Goal: Information Seeking & Learning: Compare options

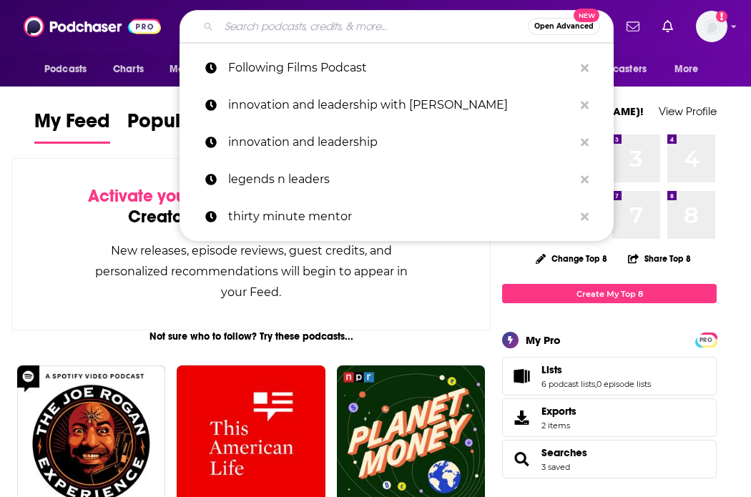
click at [303, 27] on input "Search podcasts, credits, & more..." at bounding box center [373, 26] width 309 height 23
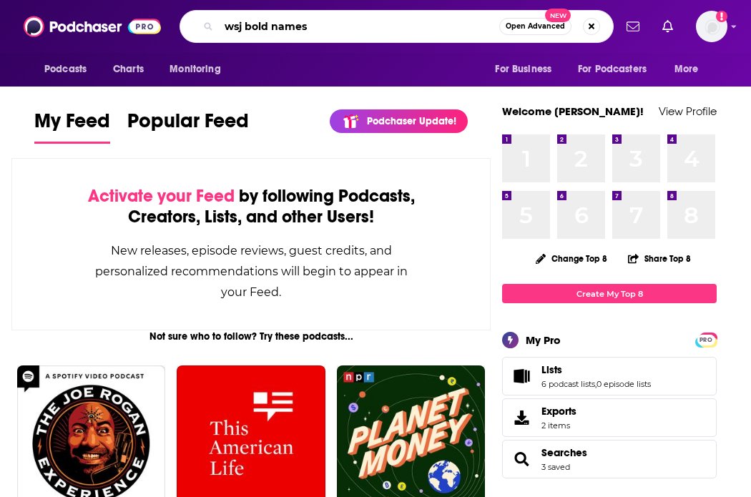
type input "wsj bold names"
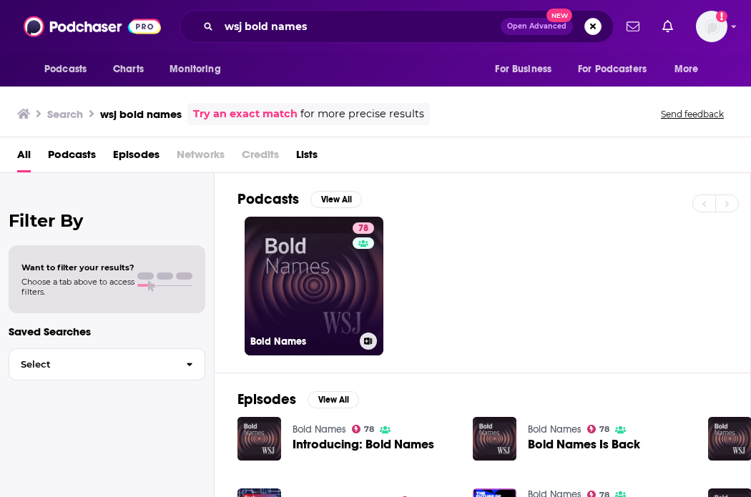
click at [272, 278] on link "78 Bold Names" at bounding box center [314, 286] width 139 height 139
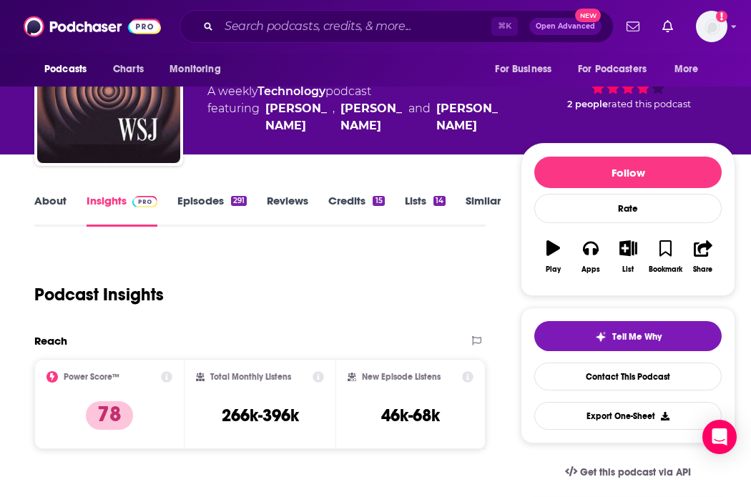
scroll to position [78, 0]
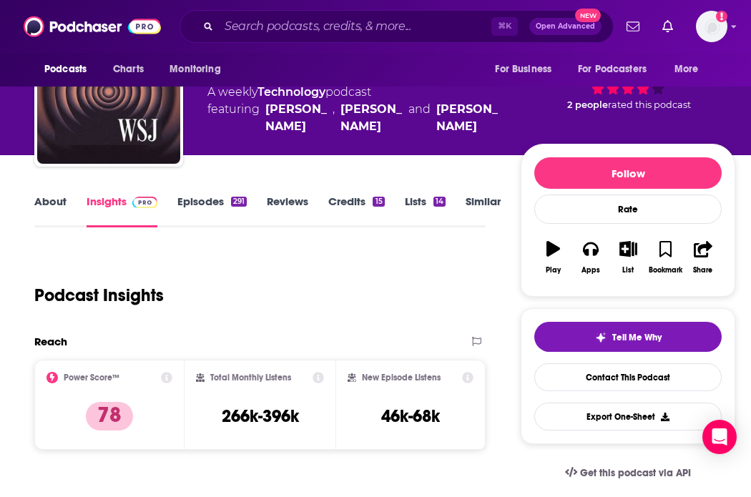
click at [478, 201] on link "Similar" at bounding box center [482, 210] width 35 height 33
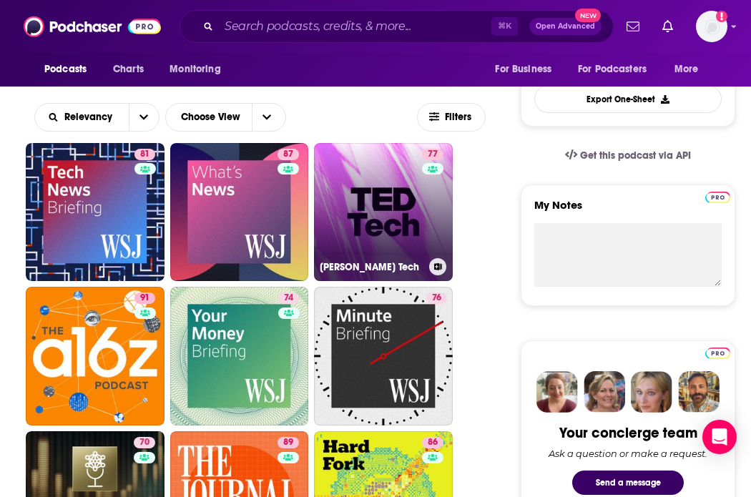
scroll to position [393, 0]
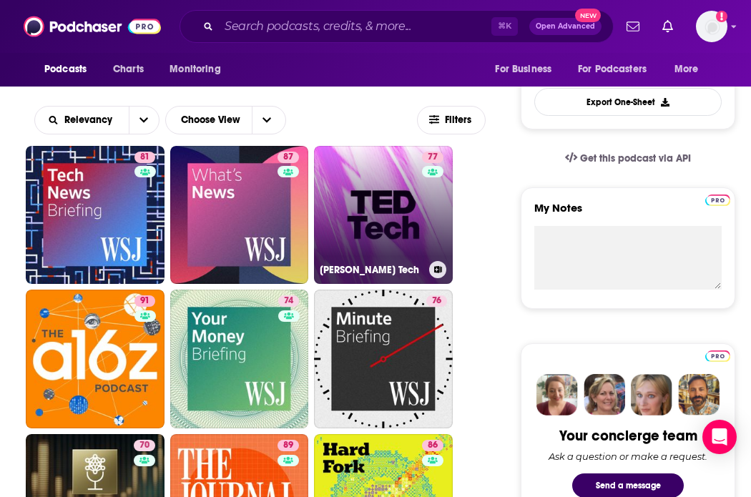
click at [405, 176] on link "77 [PERSON_NAME] Tech" at bounding box center [383, 215] width 139 height 139
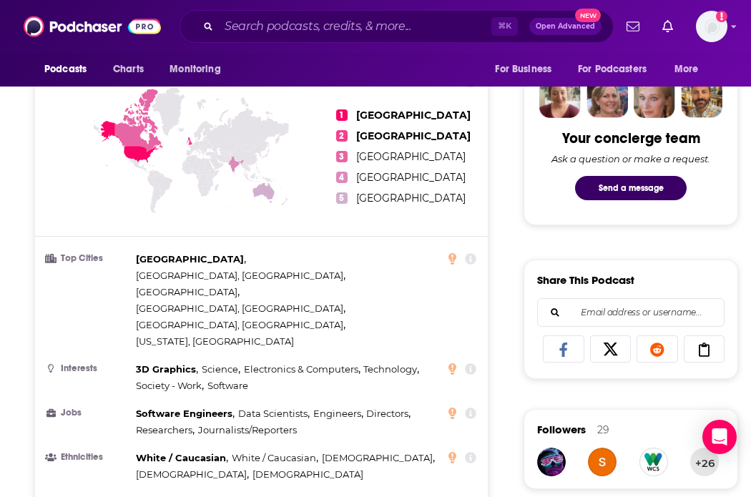
scroll to position [691, 0]
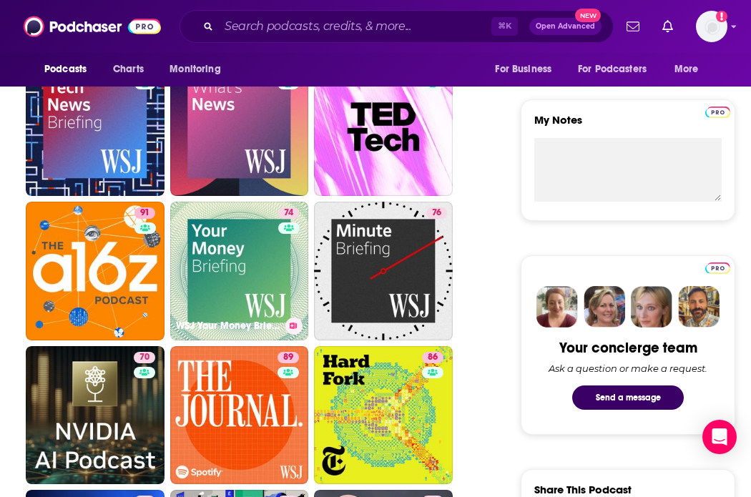
scroll to position [479, 0]
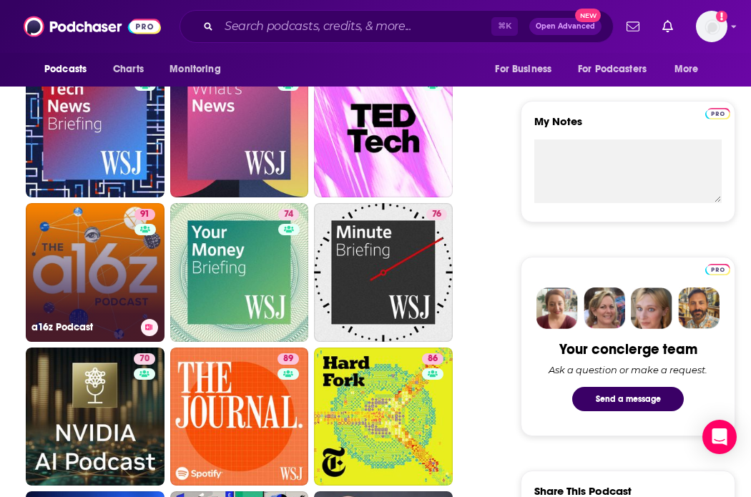
click at [109, 257] on link "91 a16z Podcast" at bounding box center [95, 272] width 139 height 139
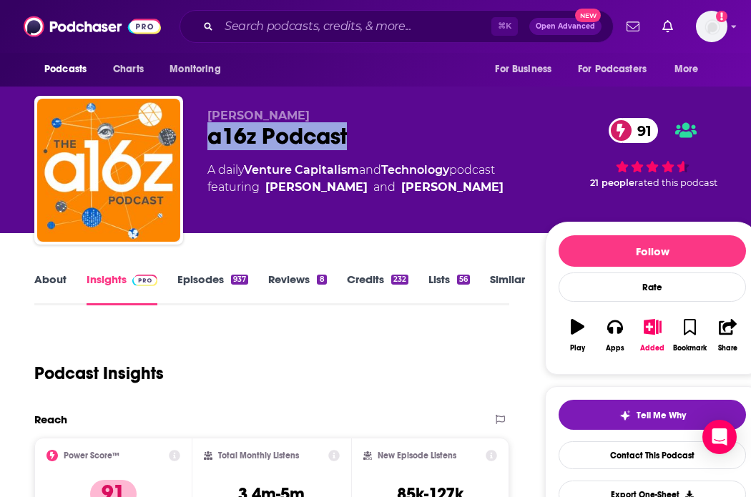
copy h2 "a16z Podcast"
drag, startPoint x: 362, startPoint y: 131, endPoint x: 199, endPoint y: 131, distance: 163.0
click at [198, 131] on div "[PERSON_NAME] a16z Podcast 91 A daily Venture Capitalism and Technology podcast…" at bounding box center [396, 173] width 725 height 154
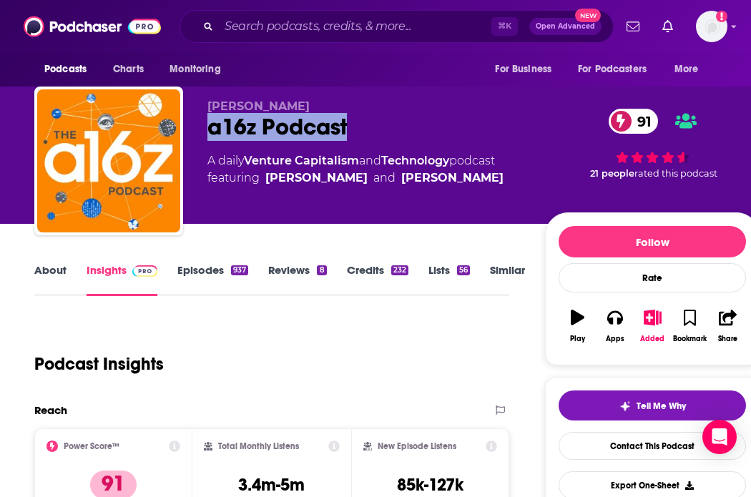
scroll to position [36, 0]
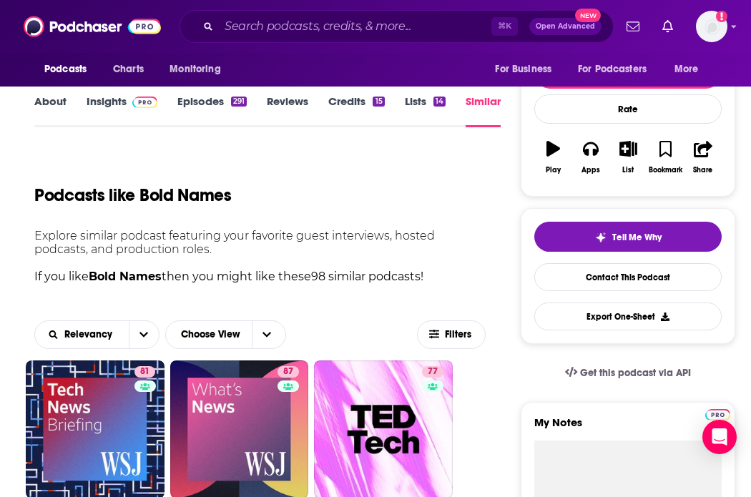
scroll to position [119, 0]
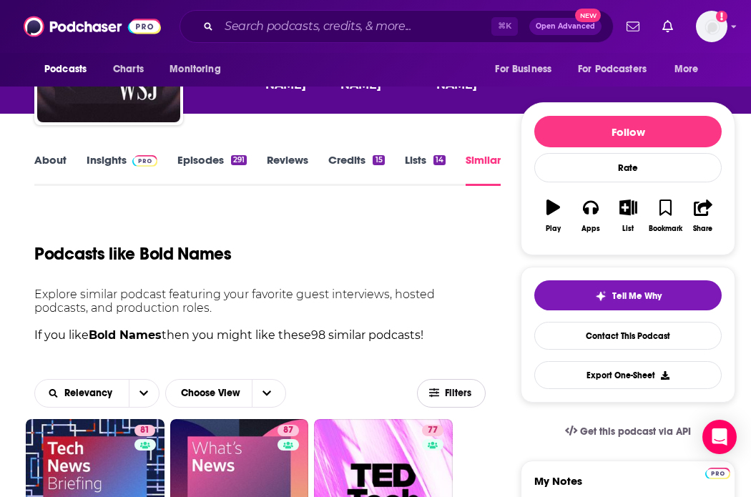
click at [436, 389] on icon "button" at bounding box center [434, 392] width 10 height 9
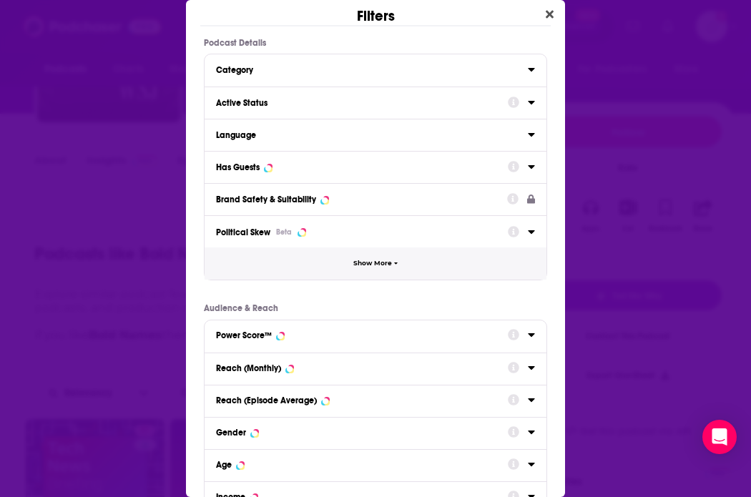
scroll to position [13, 0]
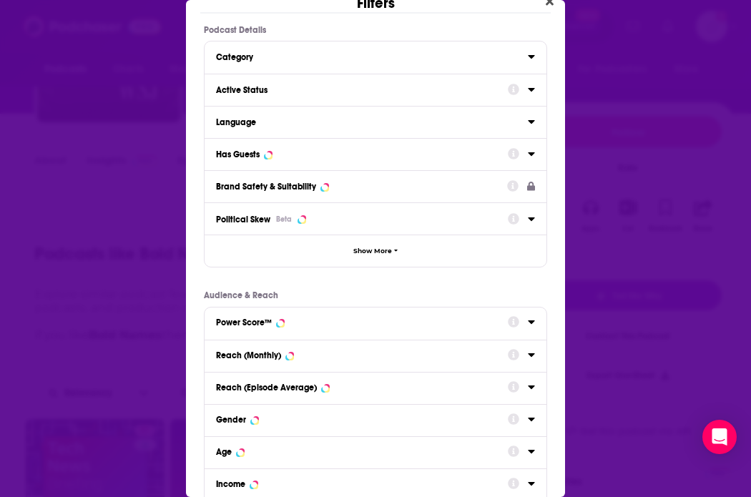
click at [335, 154] on div "Has Guests" at bounding box center [357, 154] width 282 height 10
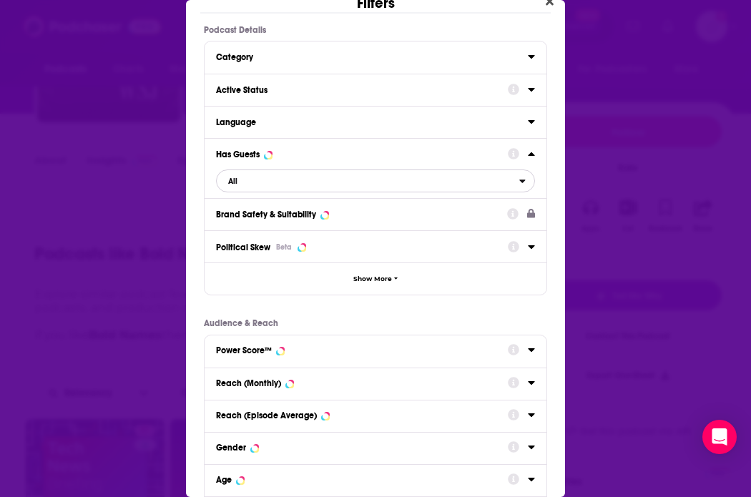
click at [380, 189] on span "All" at bounding box center [368, 181] width 302 height 19
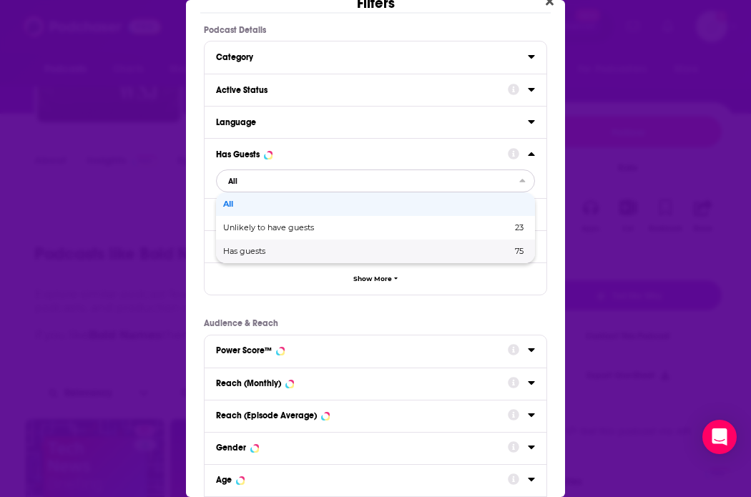
click at [366, 248] on span "Has guests" at bounding box center [305, 251] width 165 height 8
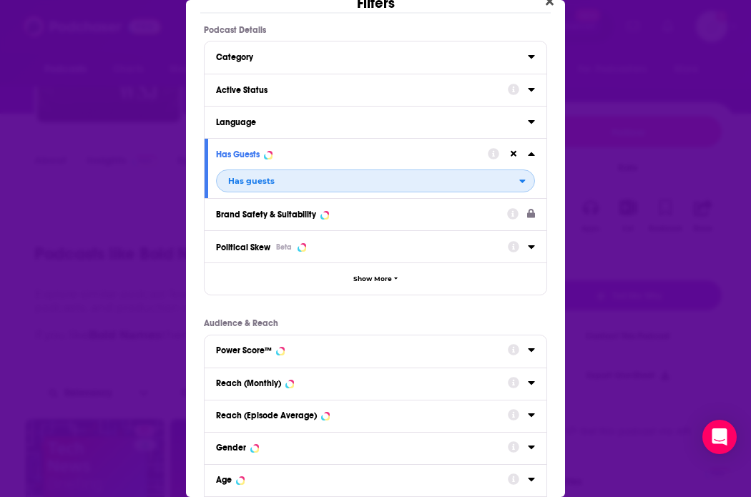
scroll to position [161, 0]
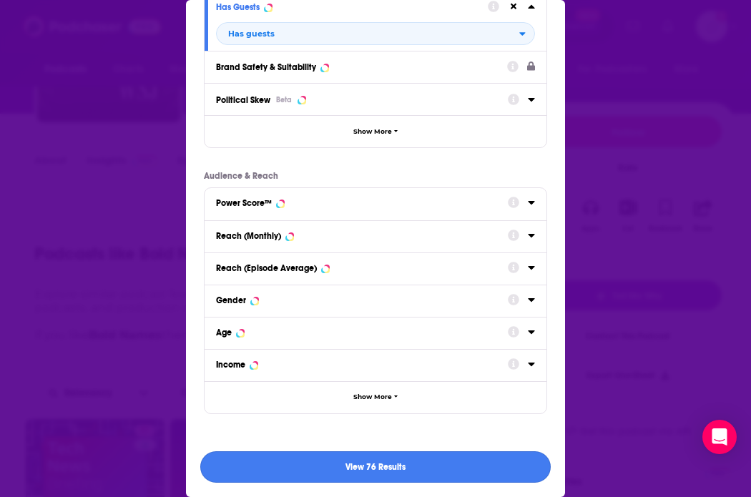
click at [356, 467] on button "View 76 Results" at bounding box center [375, 467] width 350 height 32
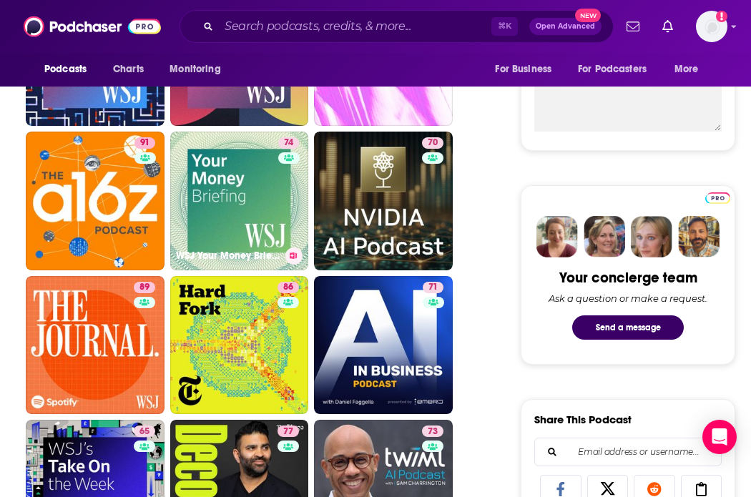
scroll to position [567, 0]
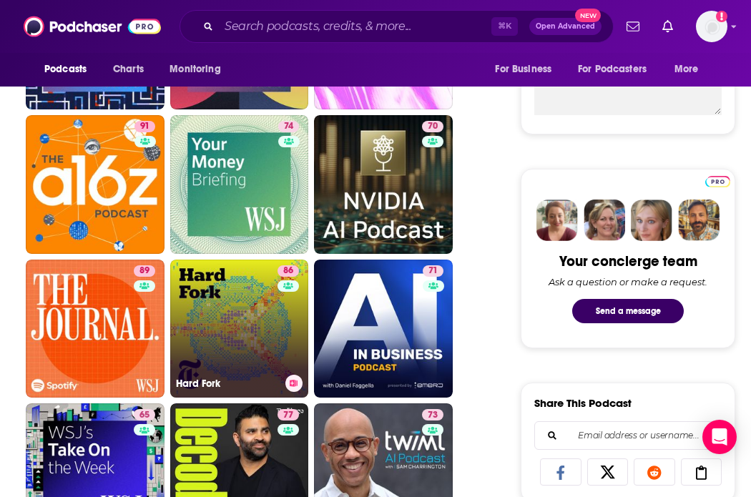
click at [238, 315] on link "86 Hard Fork" at bounding box center [239, 329] width 139 height 139
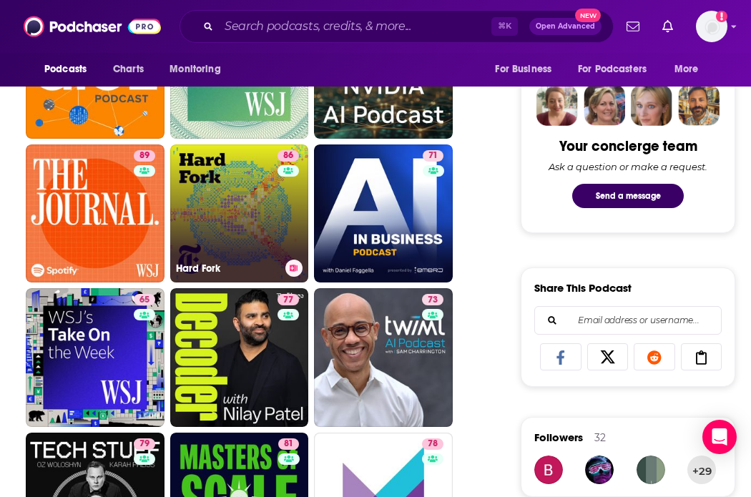
scroll to position [684, 0]
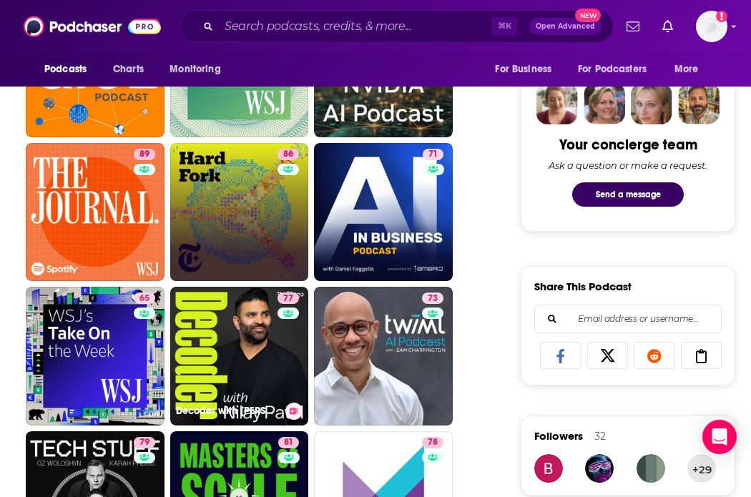
click at [267, 333] on link "77 Decoder with [PERSON_NAME]" at bounding box center [239, 356] width 139 height 139
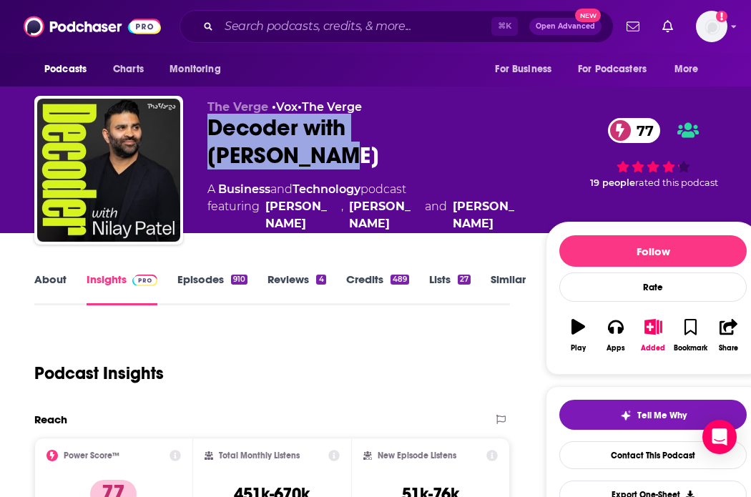
drag, startPoint x: 478, startPoint y: 136, endPoint x: 211, endPoint y: 136, distance: 266.7
click at [211, 136] on div "Decoder with [PERSON_NAME] 77" at bounding box center [364, 142] width 315 height 56
copy h2 "Decoder with [PERSON_NAME]"
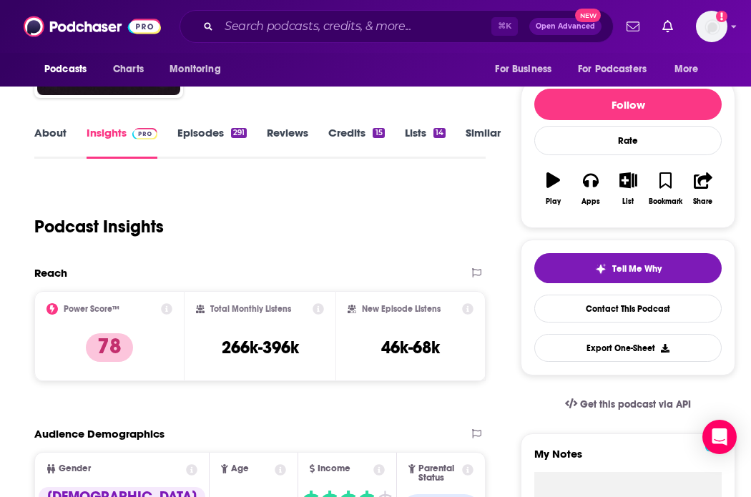
scroll to position [145, 0]
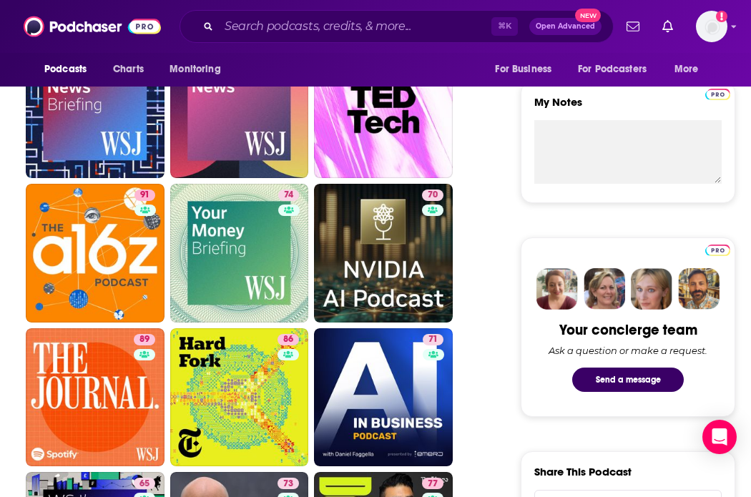
scroll to position [506, 0]
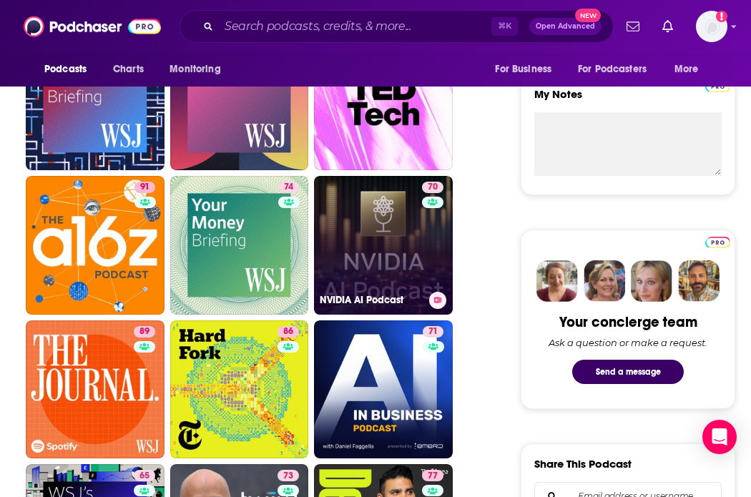
click at [376, 265] on link "70 NVIDIA AI Podcast" at bounding box center [383, 245] width 139 height 139
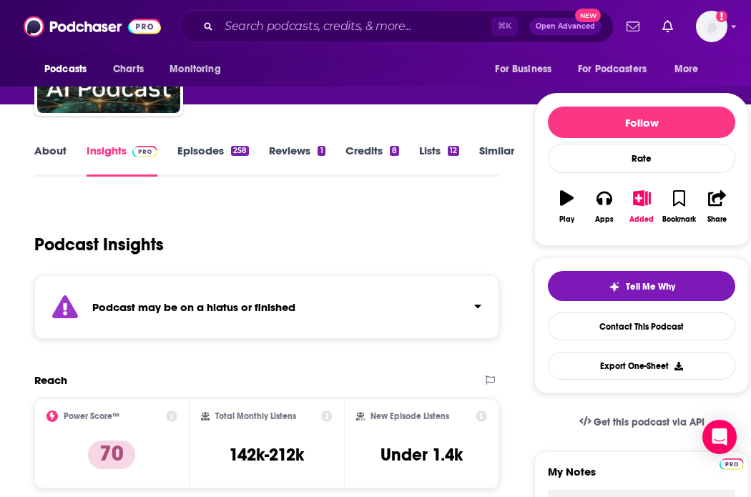
scroll to position [127, 0]
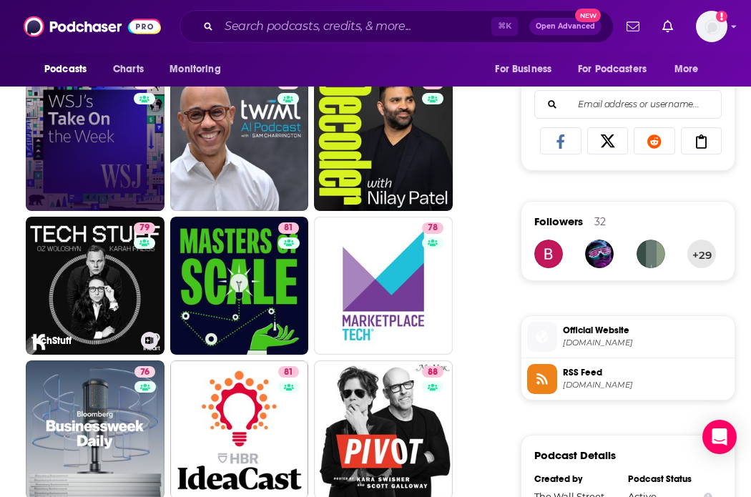
scroll to position [916, 0]
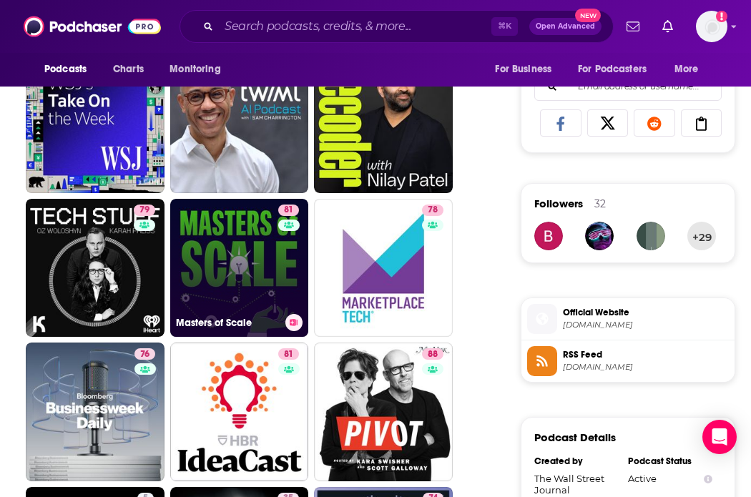
click at [225, 282] on link "81 Masters of Scale" at bounding box center [239, 268] width 139 height 139
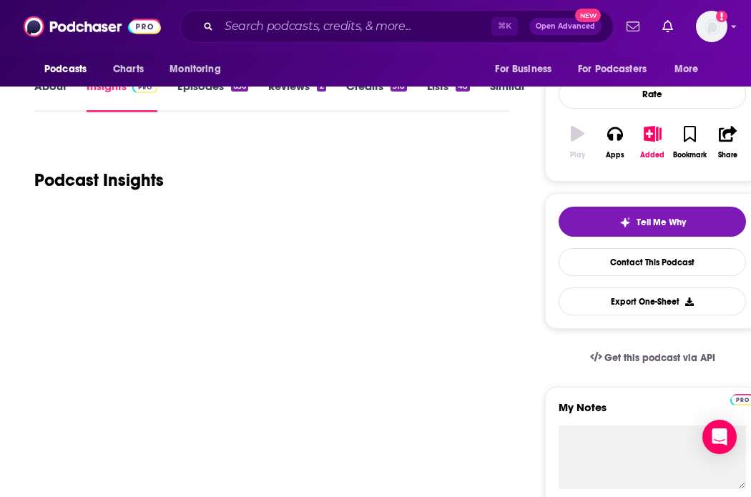
scroll to position [165, 0]
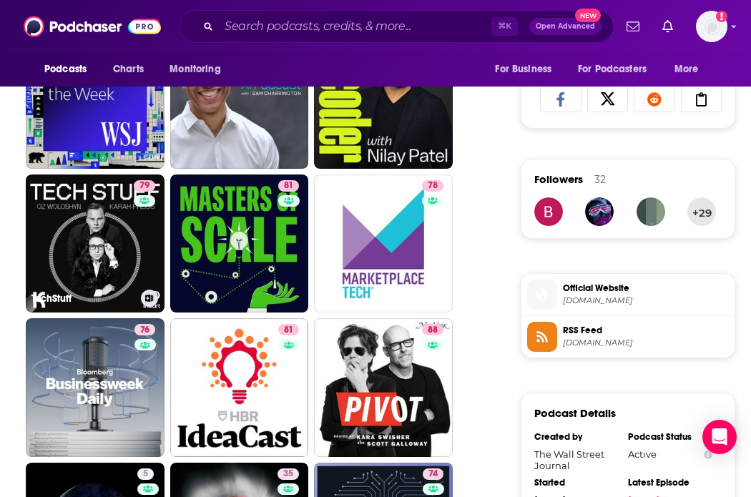
scroll to position [944, 0]
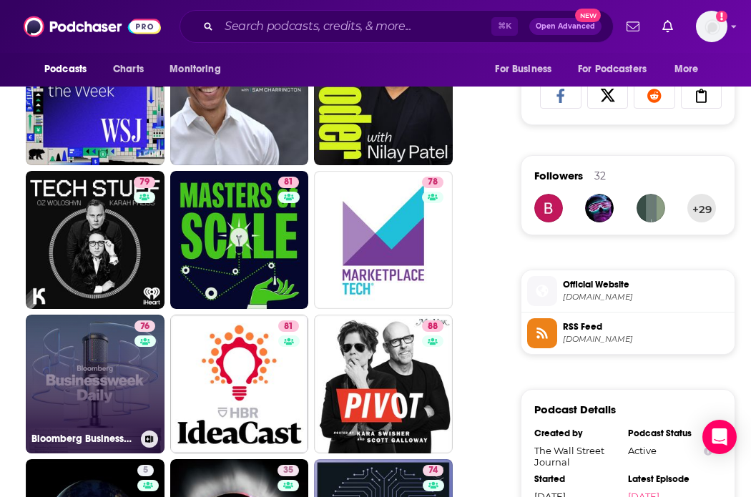
click at [118, 379] on link "76 Bloomberg Businessweek" at bounding box center [95, 384] width 139 height 139
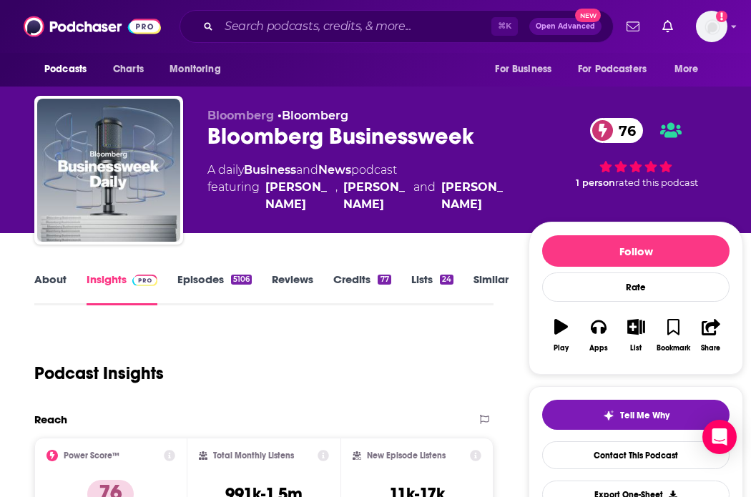
scroll to position [52, 0]
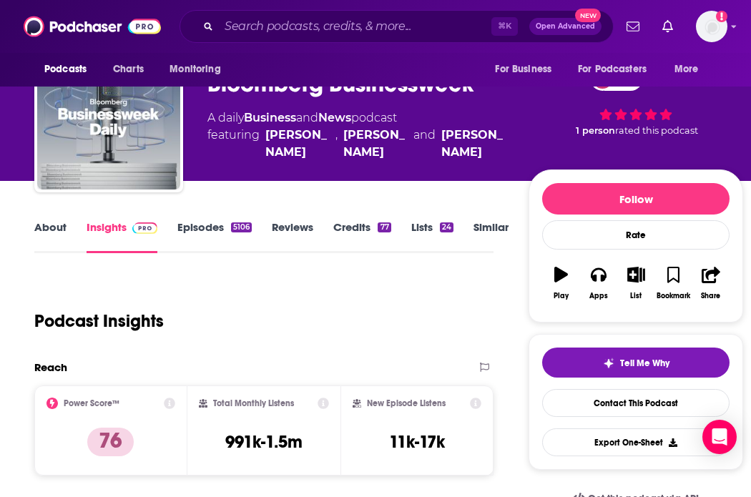
click at [59, 238] on link "About" at bounding box center [50, 236] width 32 height 33
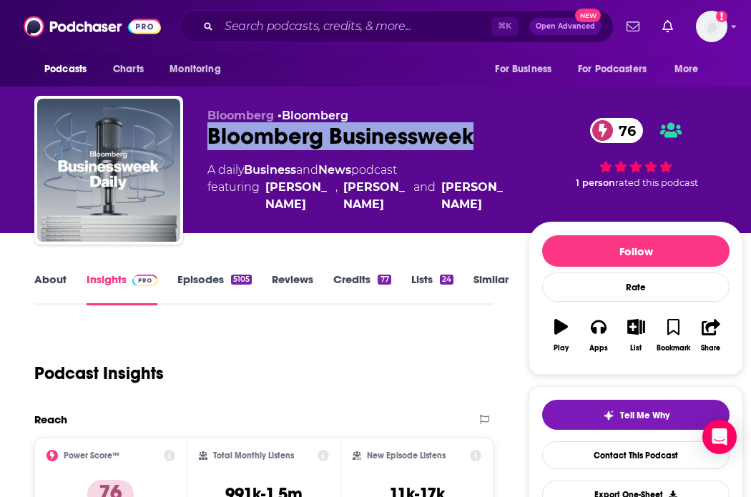
copy h2 "Bloomberg Businessweek"
drag, startPoint x: 492, startPoint y: 124, endPoint x: 185, endPoint y: 139, distance: 307.2
click at [186, 139] on div "Bloomberg • Bloomberg Bloomberg Businessweek 76 A daily Business and News podca…" at bounding box center [388, 173] width 709 height 154
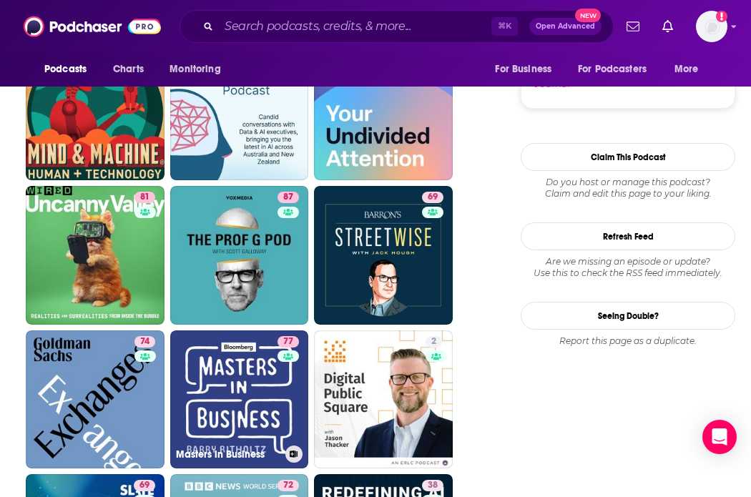
scroll to position [1507, 0]
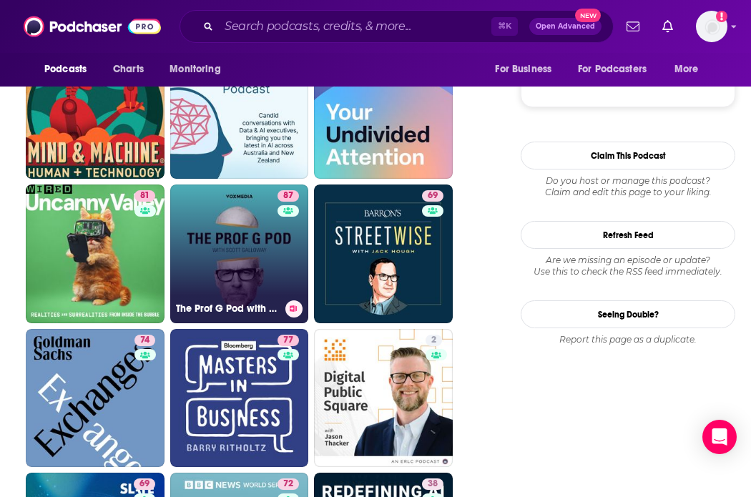
drag, startPoint x: 265, startPoint y: 261, endPoint x: 177, endPoint y: 261, distance: 87.9
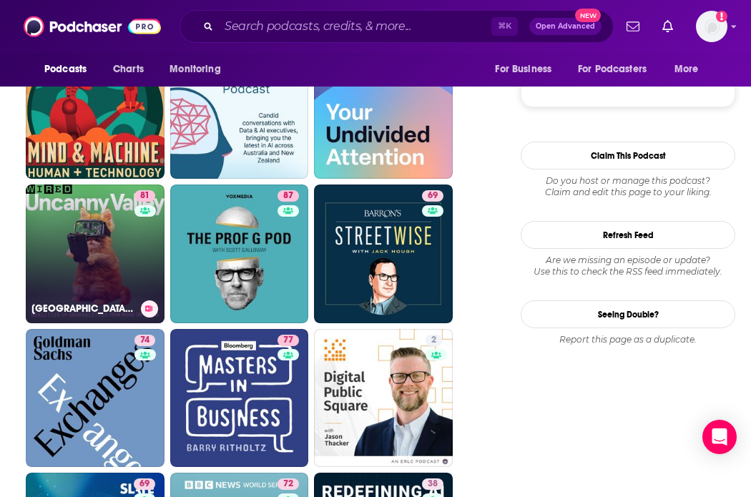
click at [127, 261] on link "81 [GEOGRAPHIC_DATA] | WIRED" at bounding box center [95, 253] width 139 height 139
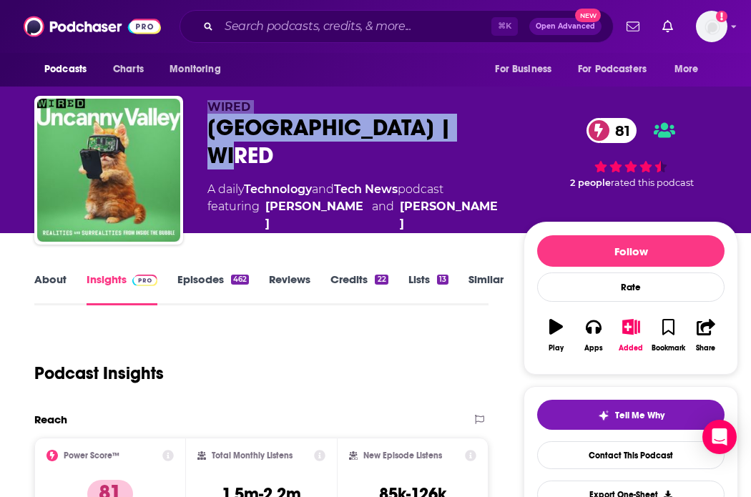
drag, startPoint x: 465, startPoint y: 138, endPoint x: 172, endPoint y: 136, distance: 293.2
click at [172, 136] on div "WIRED Uncanny Valley | WIRED 81 A daily Technology and Tech News podcast featur…" at bounding box center [386, 173] width 704 height 154
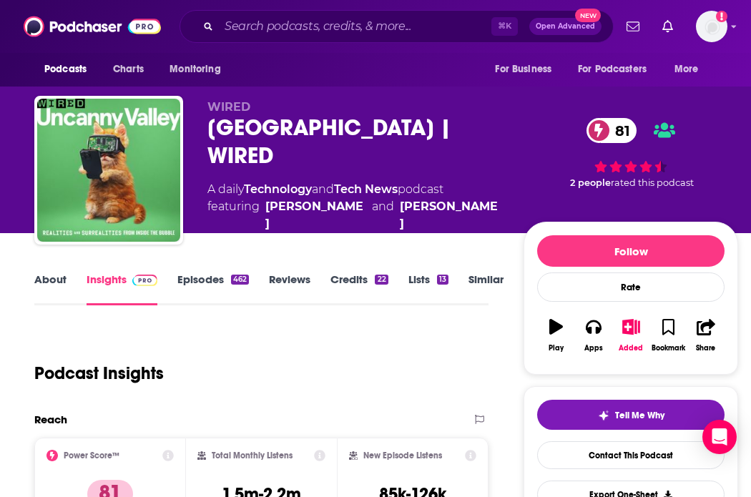
click at [248, 139] on div "[GEOGRAPHIC_DATA] | WIRED 81" at bounding box center [353, 142] width 293 height 56
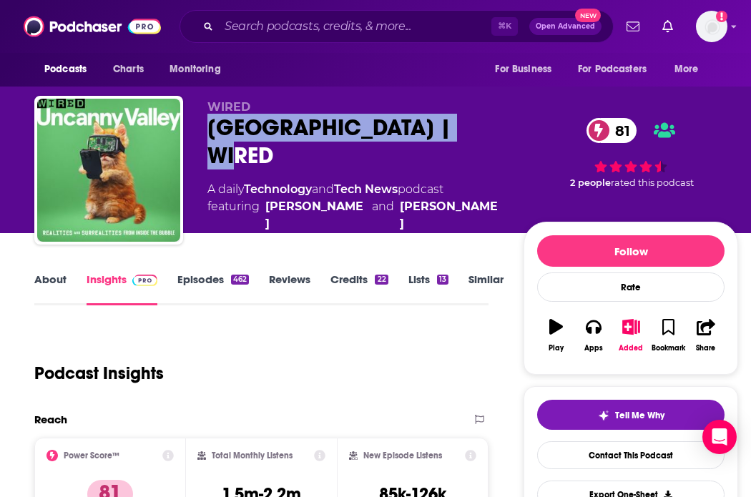
drag, startPoint x: 209, startPoint y: 136, endPoint x: 493, endPoint y: 136, distance: 283.9
click at [493, 136] on div "[GEOGRAPHIC_DATA] | WIRED 81" at bounding box center [353, 142] width 293 height 56
copy h2 "[GEOGRAPHIC_DATA] | WIRED"
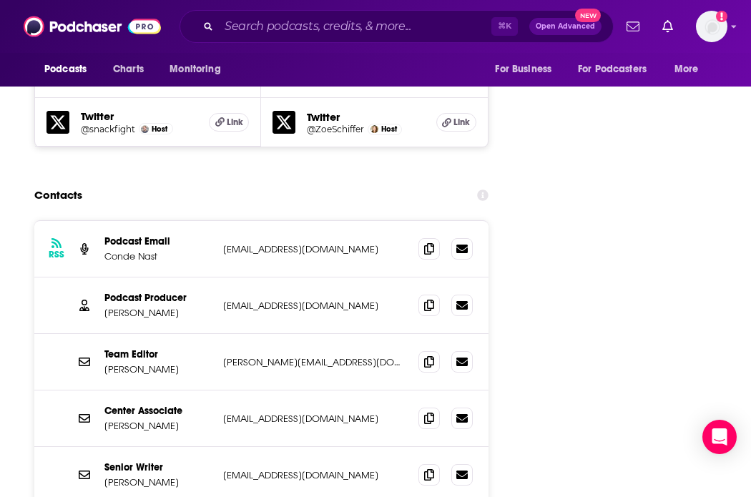
scroll to position [1961, 0]
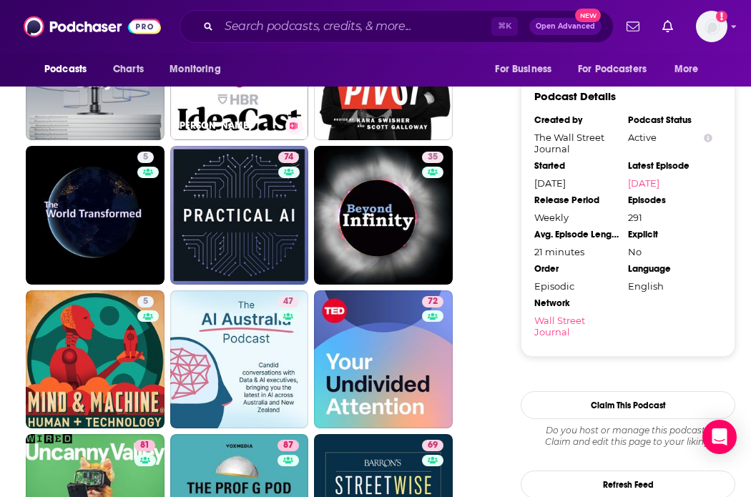
scroll to position [1432, 0]
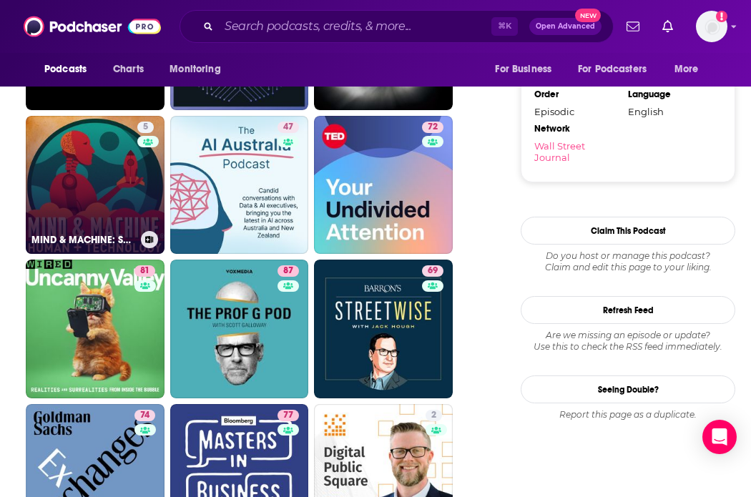
click at [122, 200] on link "5 MIND & MACHINE: Science & Tech of Maximizing Human Capability" at bounding box center [95, 185] width 139 height 139
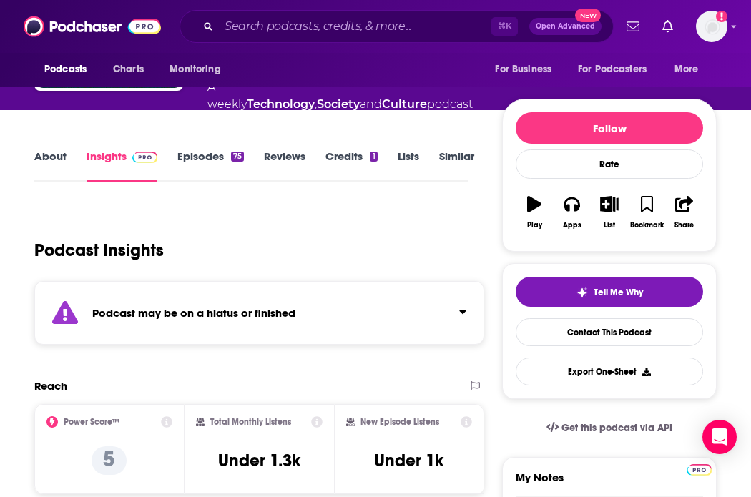
scroll to position [151, 0]
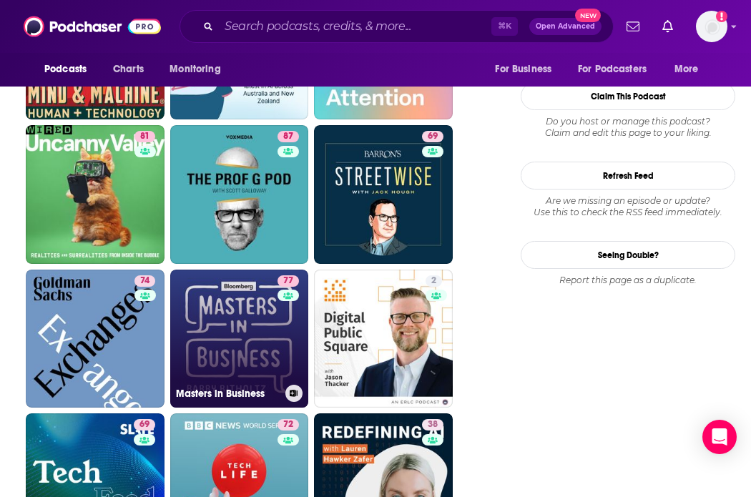
scroll to position [1567, 0]
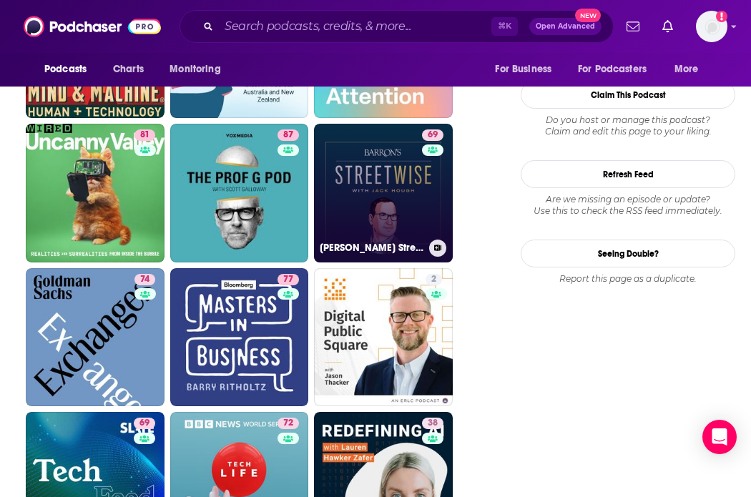
click at [391, 201] on link "[STREET_ADDRESS][PERSON_NAME]" at bounding box center [383, 193] width 139 height 139
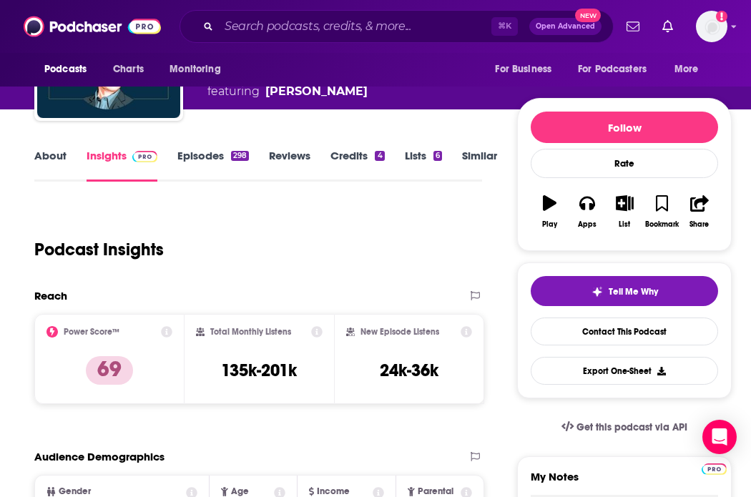
scroll to position [148, 0]
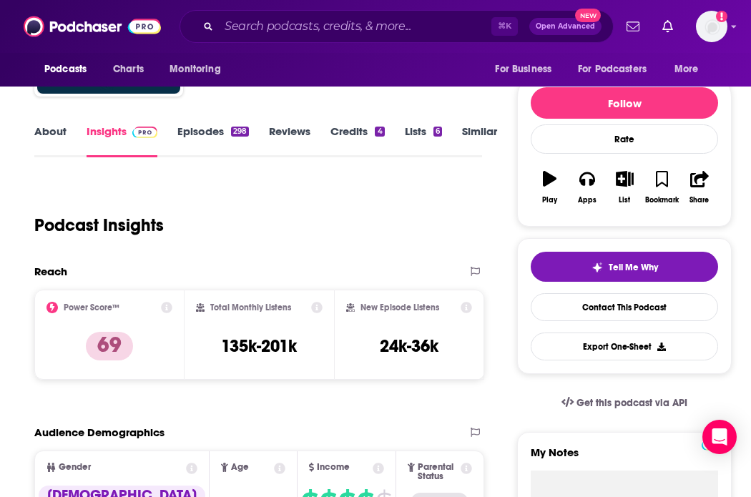
click at [194, 137] on link "Episodes 298" at bounding box center [213, 140] width 72 height 33
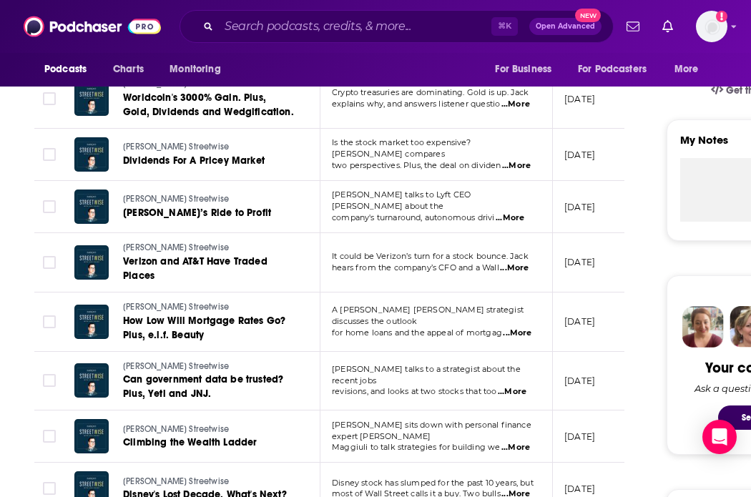
scroll to position [461, 0]
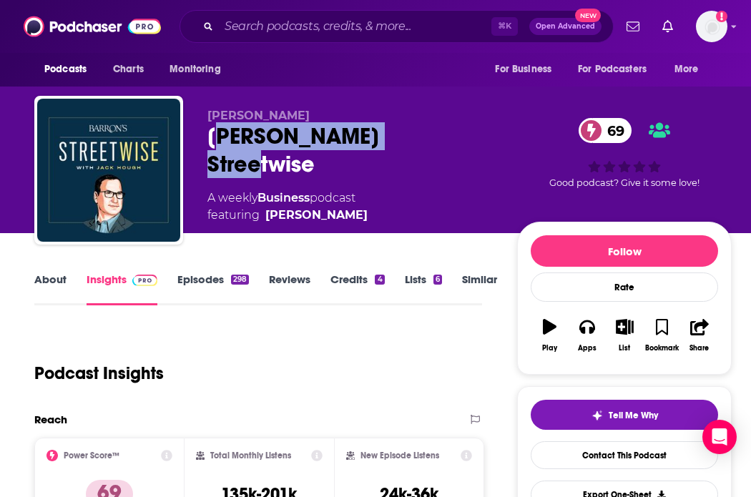
drag, startPoint x: 401, startPoint y: 139, endPoint x: 215, endPoint y: 138, distance: 186.6
click at [215, 138] on div "[PERSON_NAME] Streetwise 69" at bounding box center [350, 150] width 287 height 56
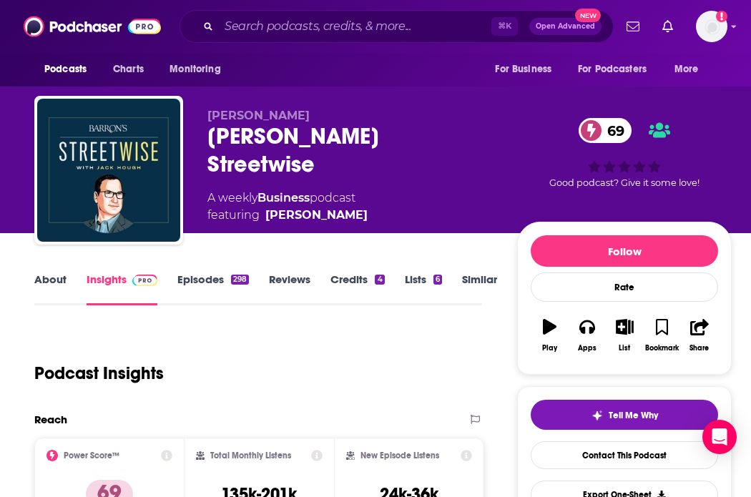
click at [200, 136] on div "[PERSON_NAME] [PERSON_NAME] Streetwise 69 A weekly Business podcast featuring […" at bounding box center [382, 173] width 697 height 154
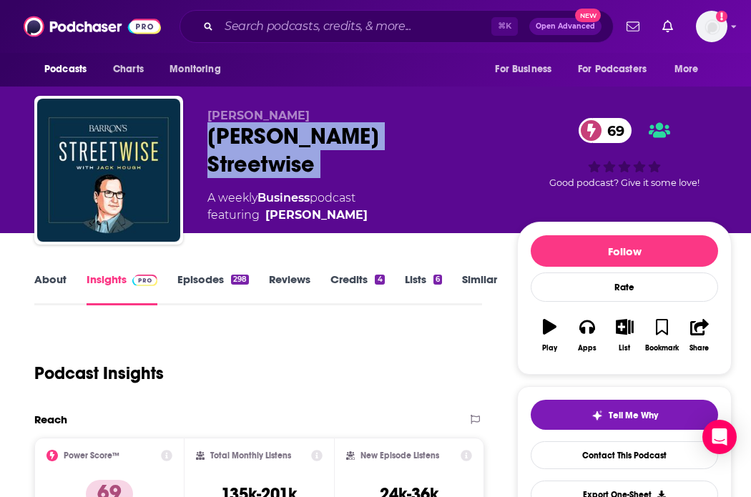
drag, startPoint x: 200, startPoint y: 136, endPoint x: 425, endPoint y: 140, distance: 224.6
click at [425, 140] on div "[PERSON_NAME] [PERSON_NAME] Streetwise 69 A weekly Business podcast featuring […" at bounding box center [382, 173] width 697 height 154
copy div "[PERSON_NAME] Streetwise 69"
